Goal: Task Accomplishment & Management: Use online tool/utility

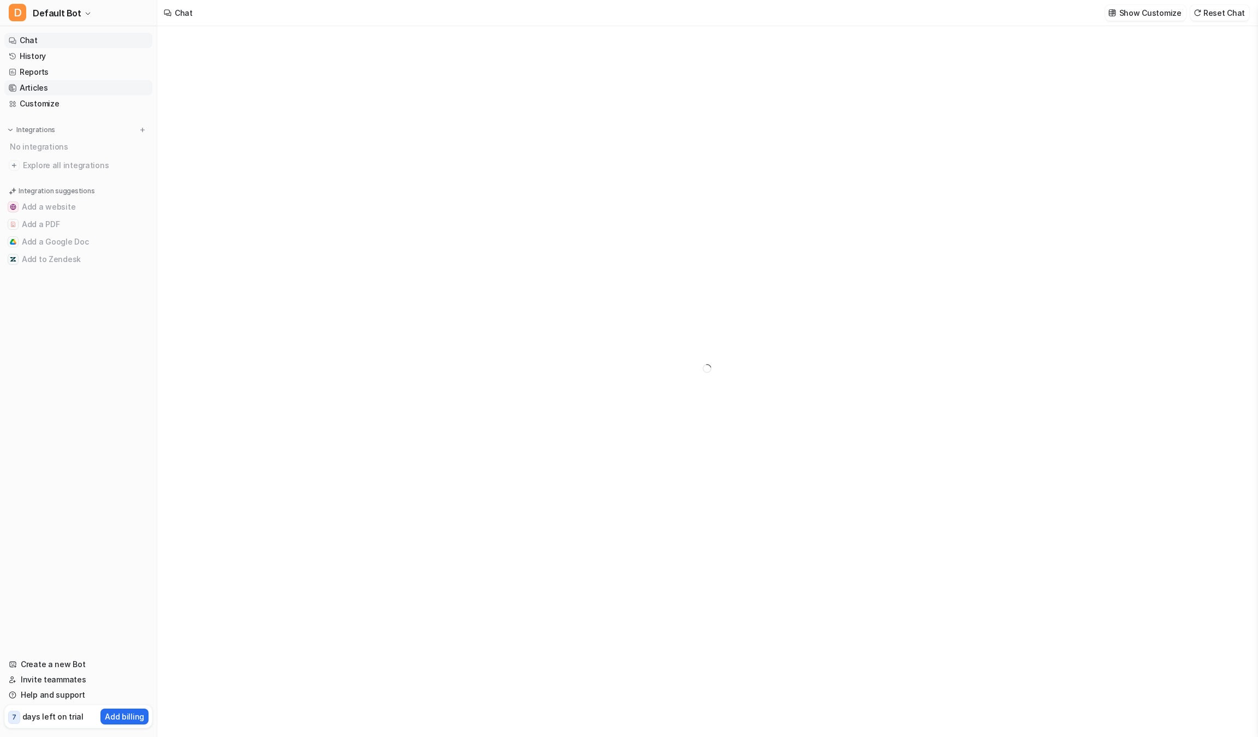
type textarea "**********"
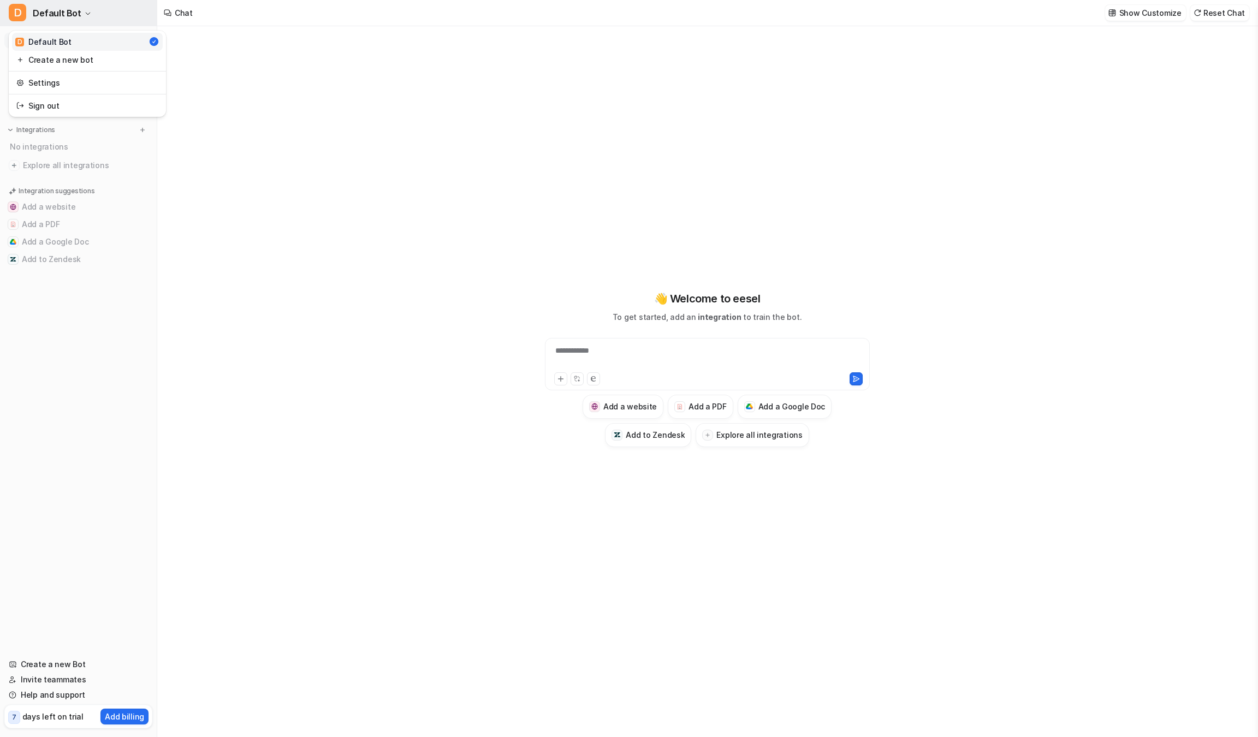
click at [57, 15] on span "Default Bot" at bounding box center [57, 12] width 49 height 15
click at [57, 13] on span "Default Bot" at bounding box center [57, 12] width 49 height 15
